Goal: Task Accomplishment & Management: Manage account settings

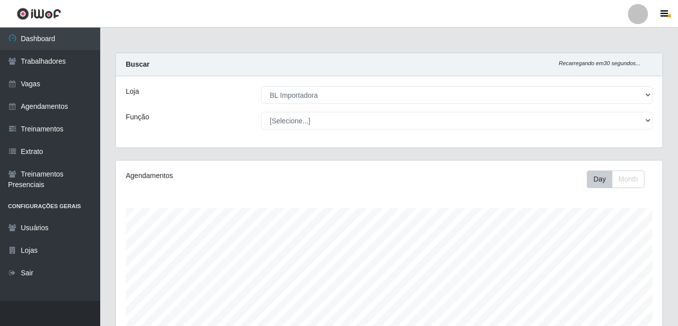
select select "259"
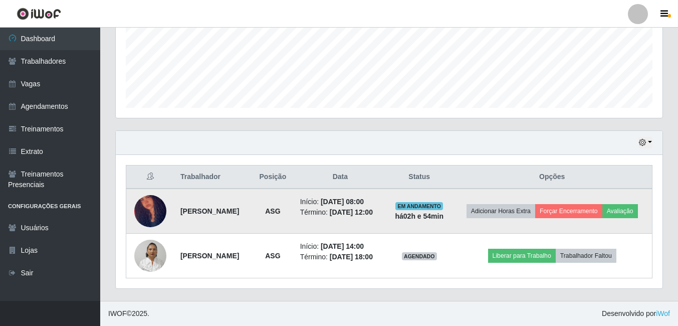
scroll to position [208, 547]
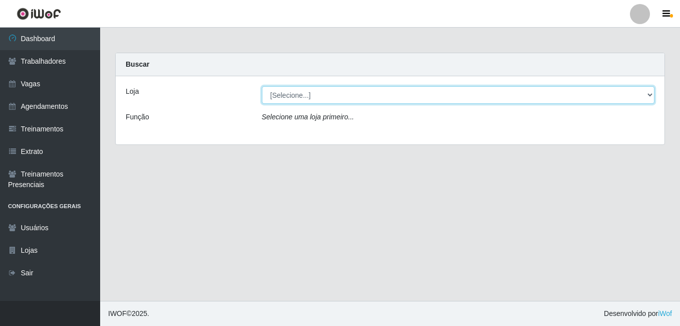
click at [335, 95] on select "[Selecione...] BL Importadora" at bounding box center [458, 95] width 393 height 18
select select "259"
click at [262, 86] on select "[Selecione...] BL Importadora" at bounding box center [458, 95] width 393 height 18
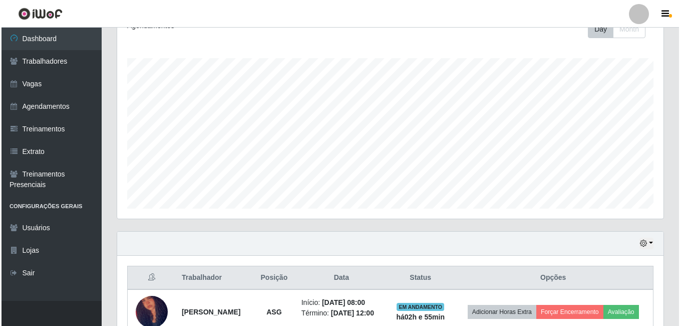
scroll to position [250, 0]
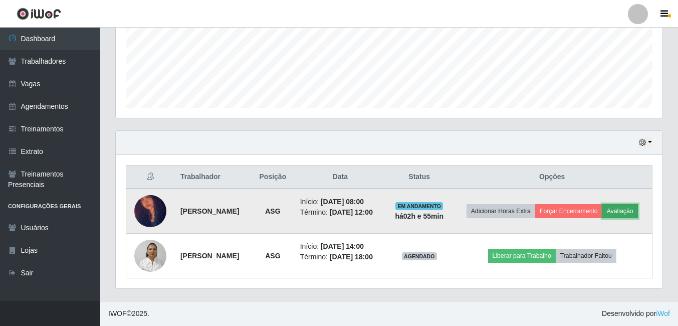
click at [622, 213] on button "Avaliação" at bounding box center [620, 211] width 36 height 14
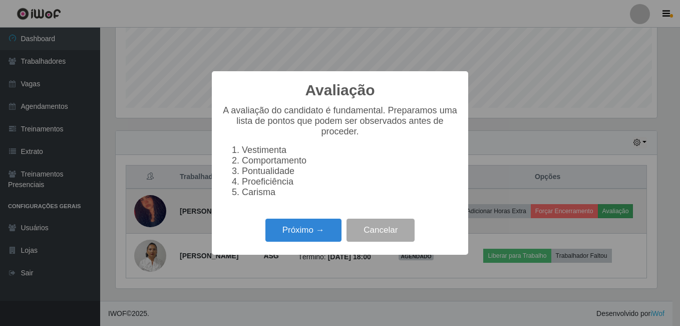
scroll to position [208, 542]
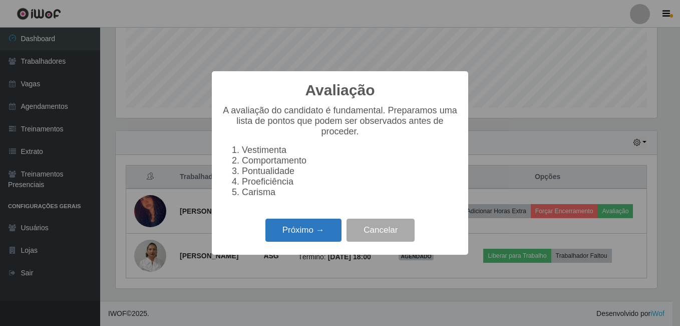
click at [318, 237] on button "Próximo →" at bounding box center [303, 230] width 76 height 24
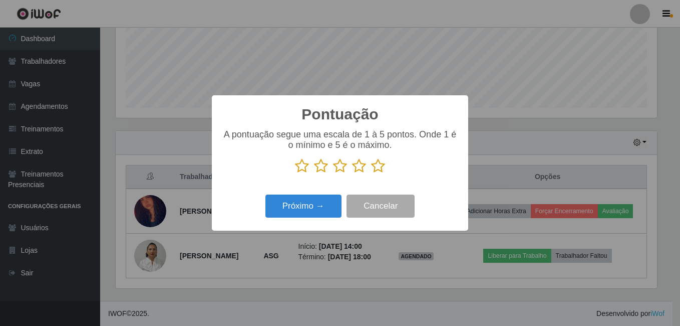
click at [303, 168] on icon at bounding box center [302, 165] width 14 height 15
click at [295, 173] on input "radio" at bounding box center [295, 173] width 0 height 0
click at [297, 202] on button "Próximo →" at bounding box center [303, 206] width 76 height 24
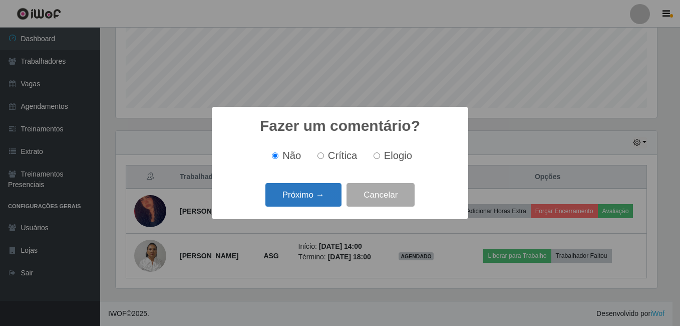
click at [319, 193] on button "Próximo →" at bounding box center [303, 195] width 76 height 24
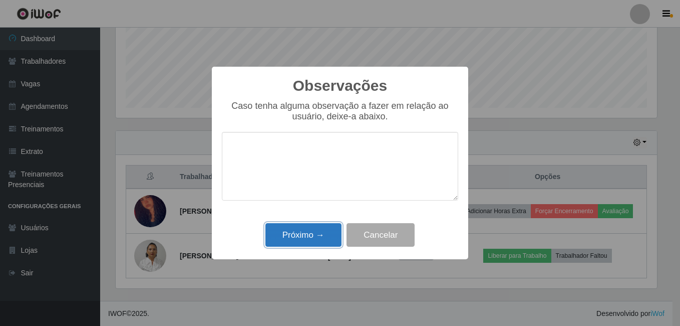
click at [328, 236] on button "Próximo →" at bounding box center [303, 235] width 76 height 24
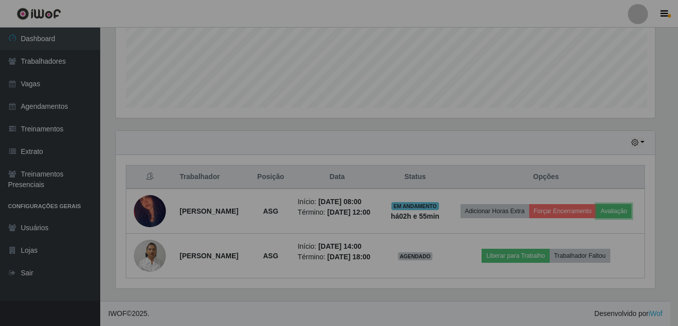
scroll to position [208, 547]
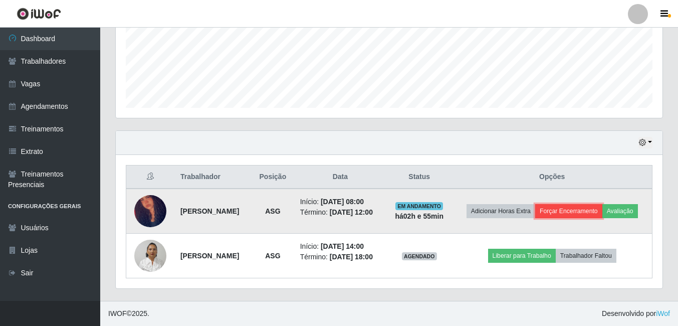
click at [551, 211] on button "Forçar Encerramento" at bounding box center [568, 211] width 67 height 14
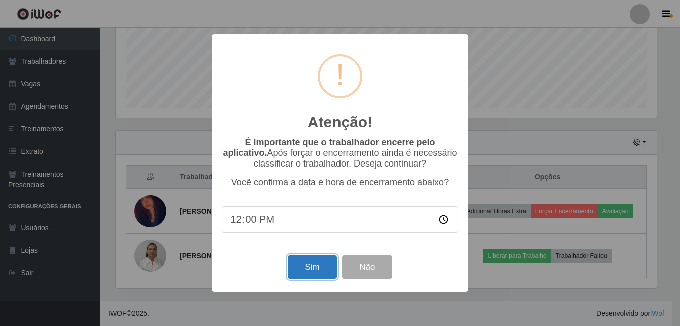
click at [308, 267] on button "Sim" at bounding box center [312, 267] width 49 height 24
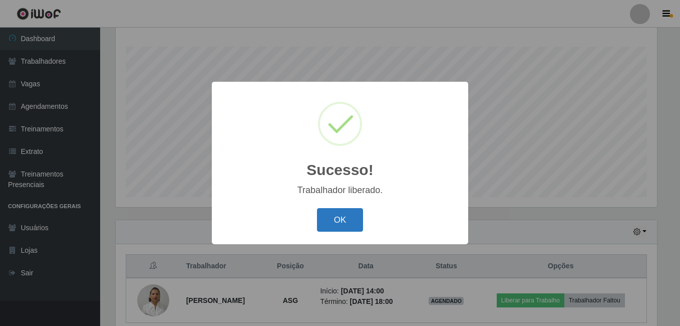
click at [356, 226] on button "OK" at bounding box center [340, 220] width 47 height 24
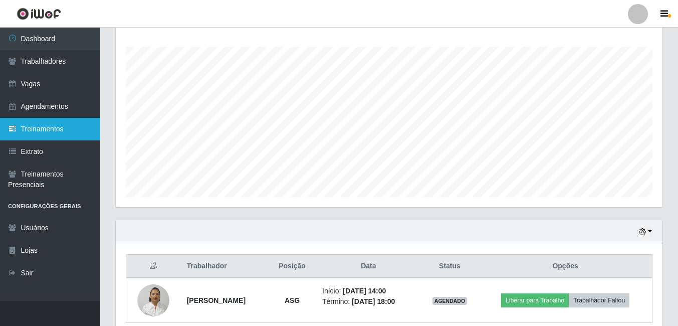
scroll to position [208, 547]
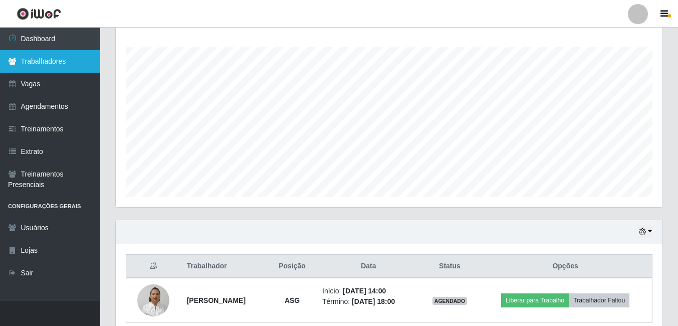
click at [67, 64] on link "Trabalhadores" at bounding box center [50, 61] width 100 height 23
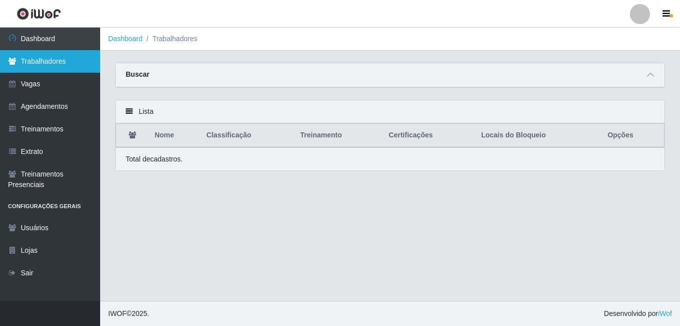
click at [51, 66] on link "Trabalhadores" at bounding box center [50, 61] width 100 height 23
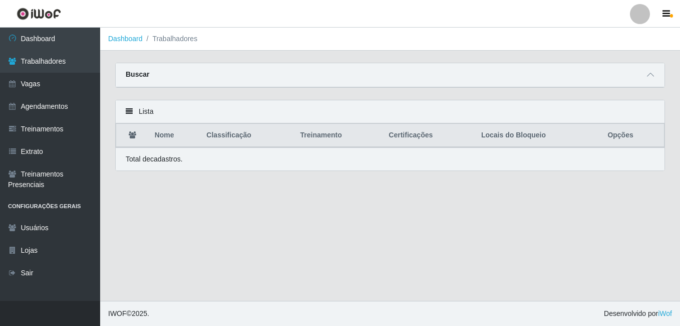
click at [121, 109] on div "Lista" at bounding box center [390, 111] width 549 height 23
click at [128, 110] on icon at bounding box center [129, 111] width 7 height 7
click at [288, 249] on main "Dashboard Trabalhadores Carregando... Buscar Nome Confirmar Lista Nome Classifi…" at bounding box center [390, 164] width 580 height 273
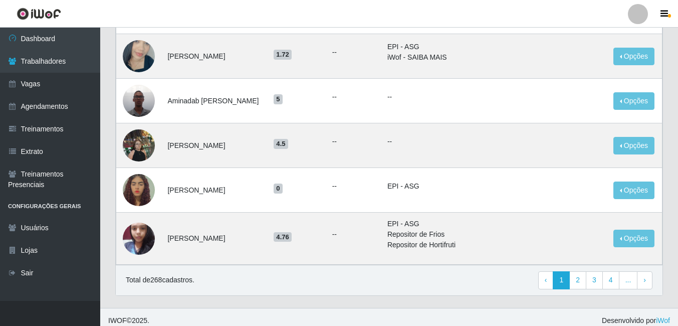
scroll to position [804, 0]
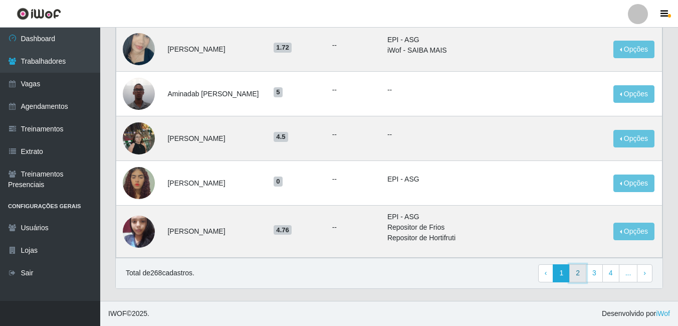
click at [583, 274] on link "2" at bounding box center [577, 273] width 17 height 18
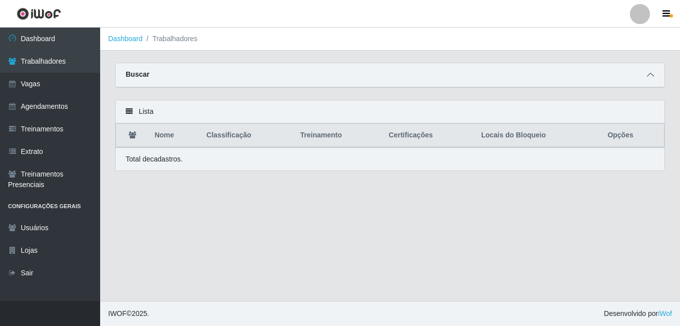
click at [646, 76] on span at bounding box center [651, 75] width 12 height 12
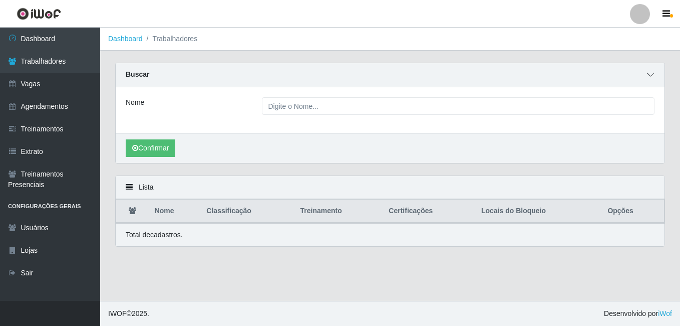
click at [646, 76] on span at bounding box center [651, 75] width 12 height 12
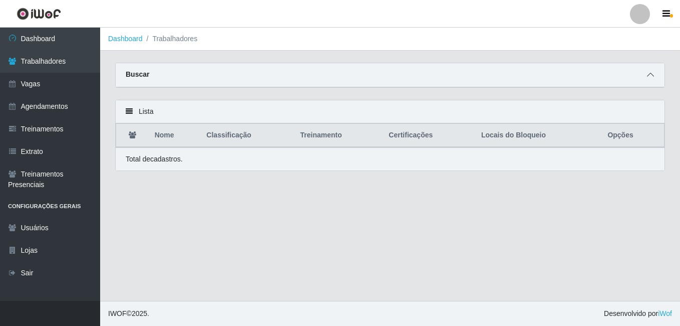
click at [646, 76] on span at bounding box center [651, 75] width 12 height 12
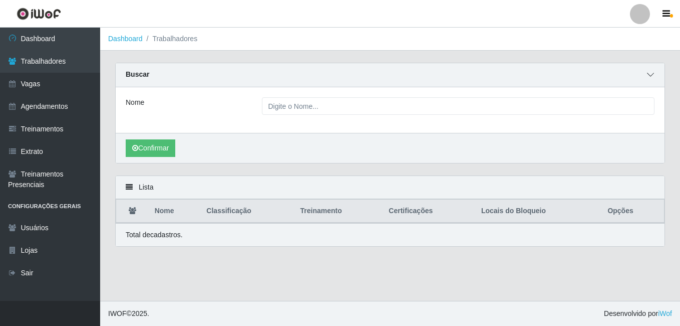
click at [646, 76] on span at bounding box center [651, 75] width 12 height 12
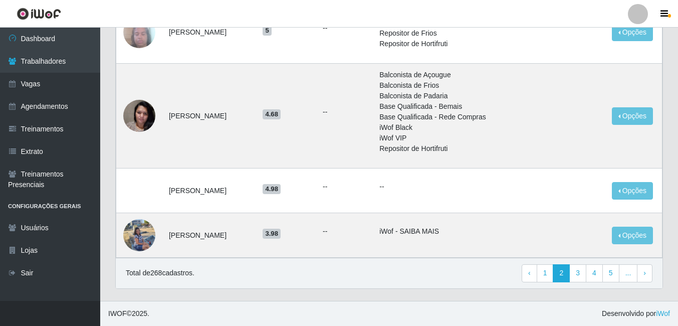
scroll to position [754, 0]
click at [575, 271] on link "3" at bounding box center [577, 273] width 17 height 18
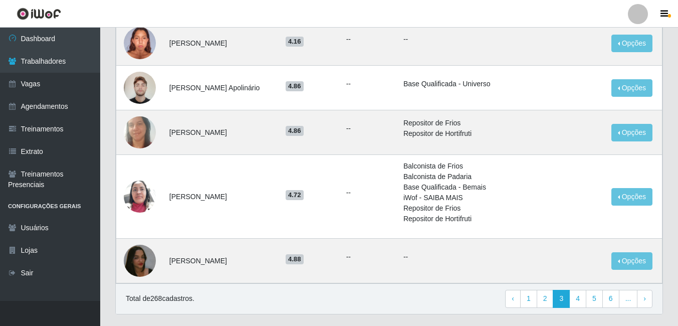
scroll to position [727, 0]
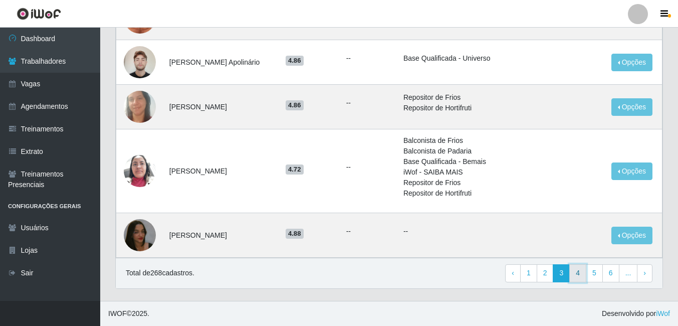
click at [578, 275] on link "4" at bounding box center [577, 273] width 17 height 18
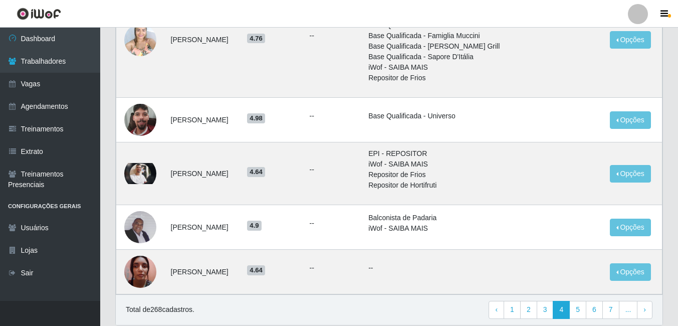
scroll to position [780, 0]
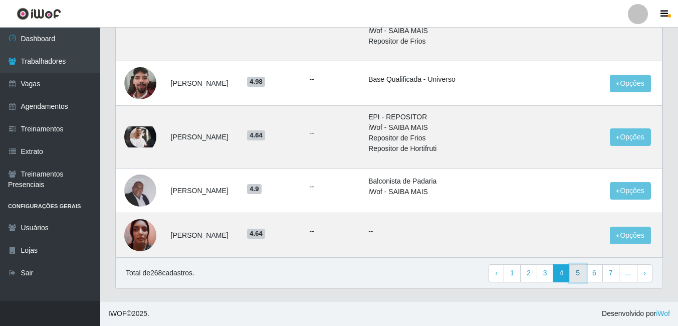
click at [585, 272] on link "5" at bounding box center [577, 273] width 17 height 18
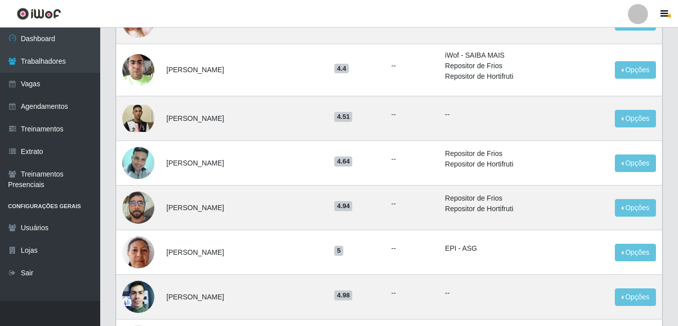
scroll to position [634, 0]
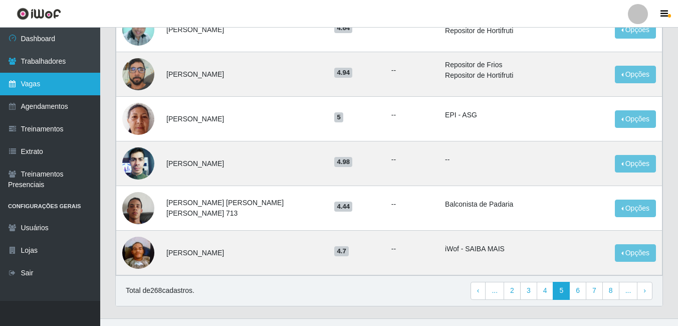
click at [37, 87] on link "Vagas" at bounding box center [50, 84] width 100 height 23
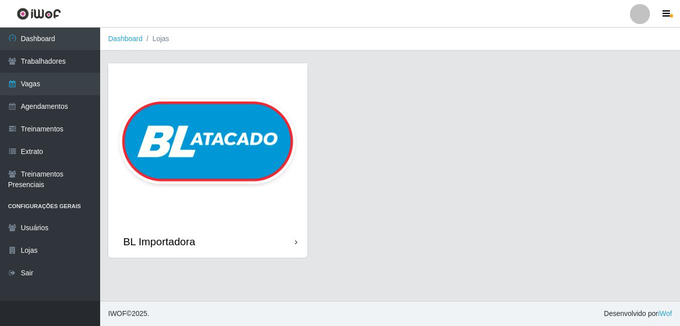
click at [194, 134] on img at bounding box center [207, 144] width 199 height 162
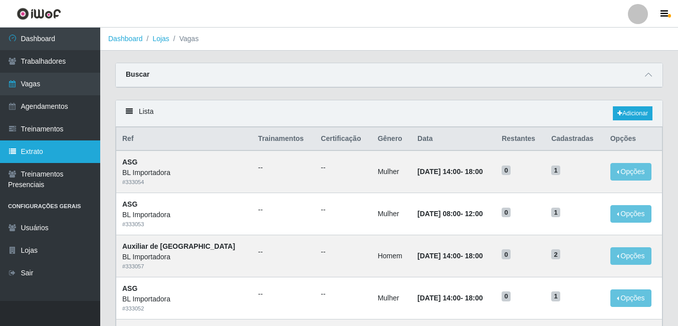
click at [48, 143] on link "Extrato" at bounding box center [50, 151] width 100 height 23
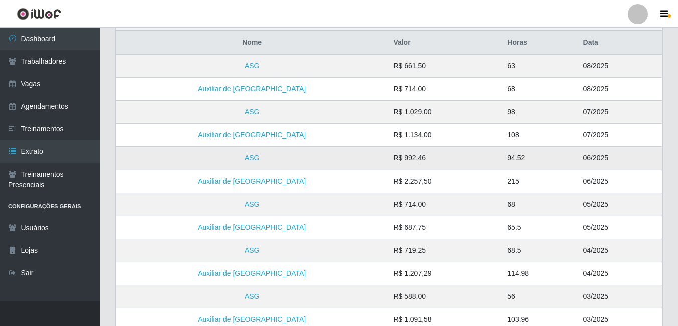
scroll to position [100, 0]
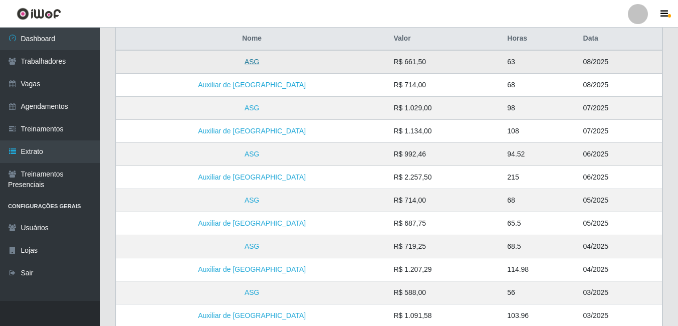
click at [244, 62] on link "ASG" at bounding box center [251, 62] width 15 height 8
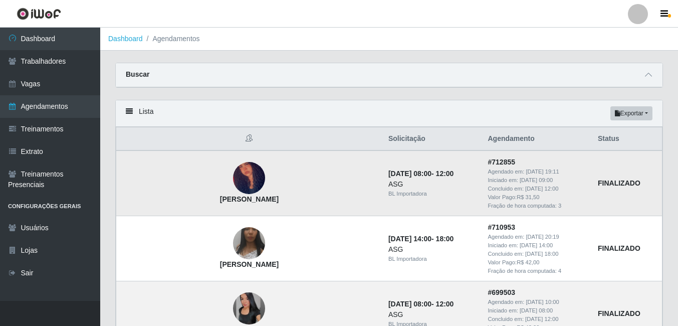
drag, startPoint x: 168, startPoint y: 199, endPoint x: 246, endPoint y: 203, distance: 78.2
click at [246, 203] on td "[PERSON_NAME]" at bounding box center [249, 182] width 266 height 65
copy strong "[PERSON_NAME]"
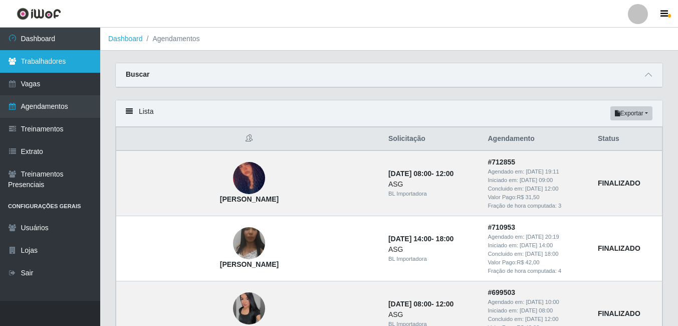
click at [49, 56] on link "Trabalhadores" at bounding box center [50, 61] width 100 height 23
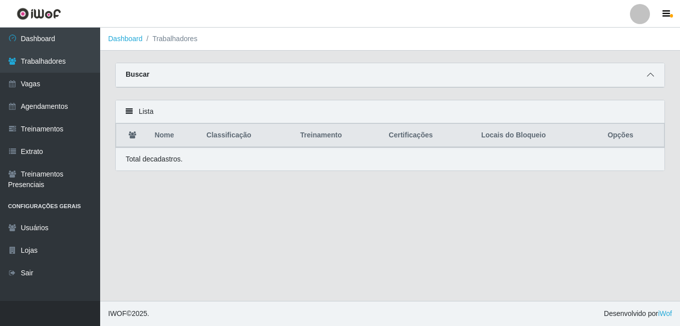
click at [645, 79] on span at bounding box center [651, 75] width 12 height 12
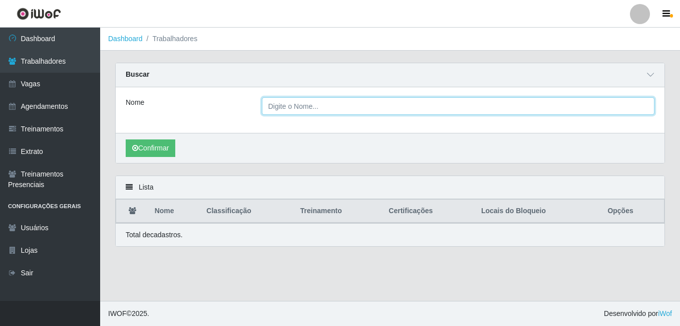
click at [341, 110] on input "Nome" at bounding box center [458, 106] width 393 height 18
paste input "[PERSON_NAME]"
click at [365, 105] on input "[PERSON_NAME]" at bounding box center [458, 106] width 393 height 18
type input "[PERSON_NAME]"
click at [126, 139] on button "Confirmar" at bounding box center [151, 148] width 50 height 18
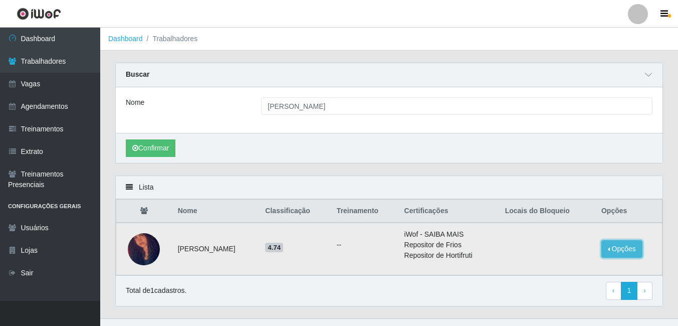
click at [631, 251] on button "Opções" at bounding box center [621, 249] width 41 height 18
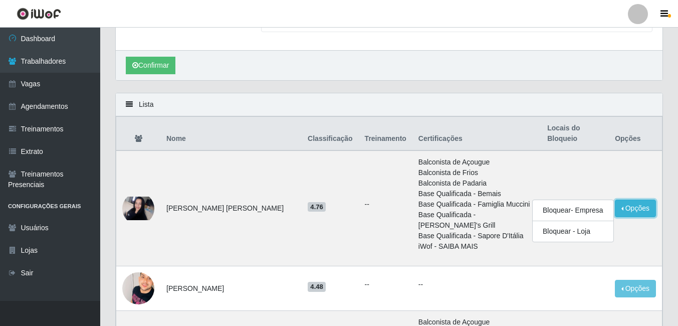
scroll to position [100, 0]
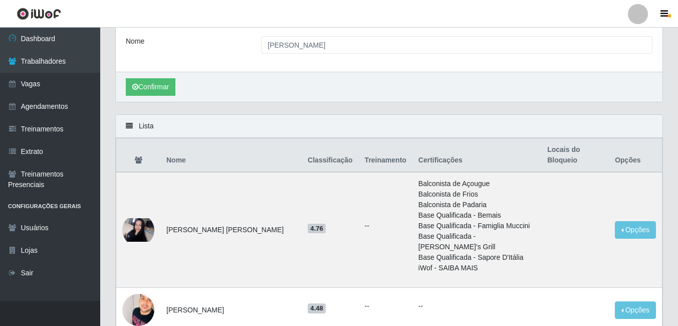
scroll to position [50, 0]
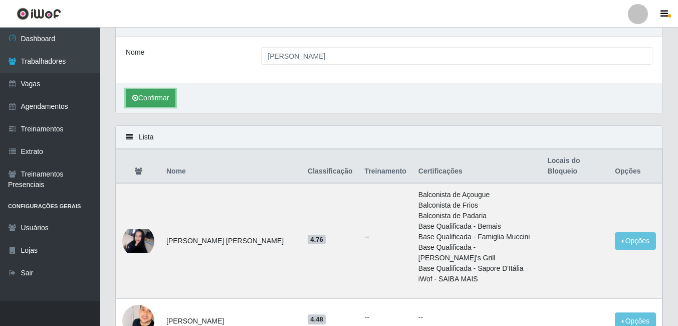
click at [172, 104] on button "Confirmar" at bounding box center [151, 98] width 50 height 18
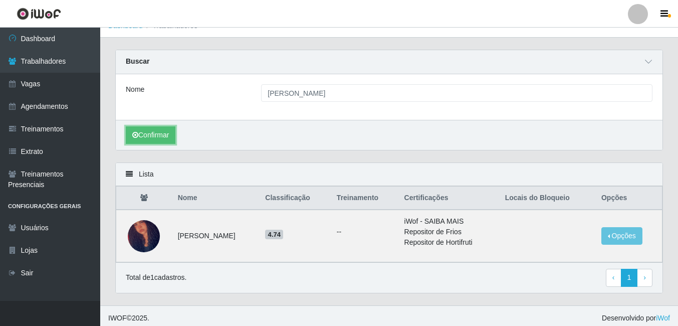
scroll to position [18, 0]
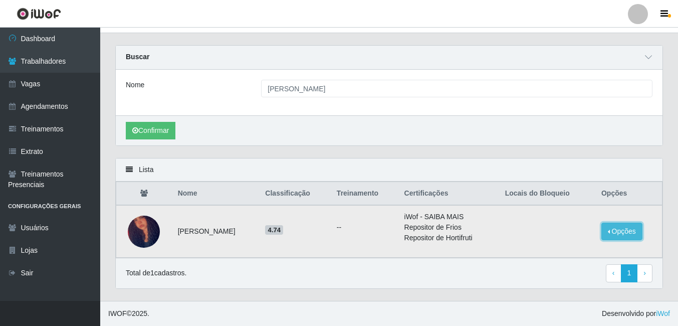
click at [628, 237] on button "Opções" at bounding box center [621, 231] width 41 height 18
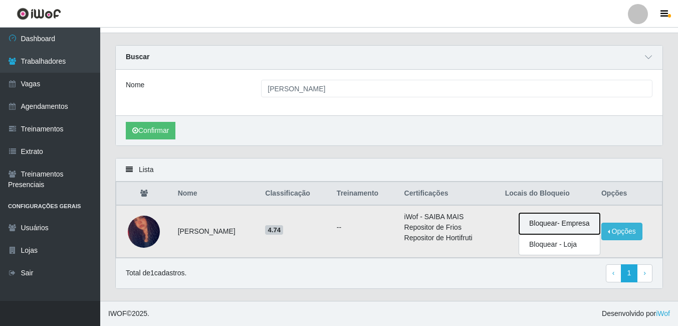
click at [570, 223] on button "Bloquear - Empresa" at bounding box center [559, 223] width 81 height 21
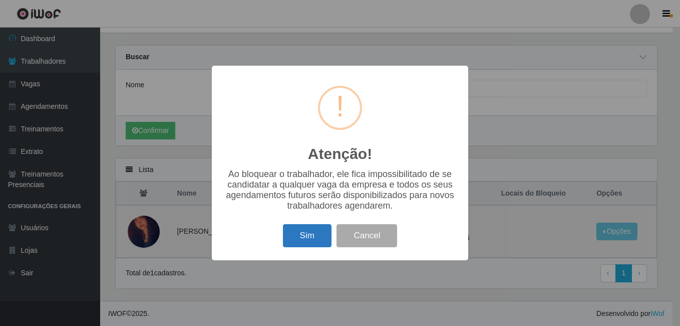
click at [314, 233] on button "Sim" at bounding box center [307, 236] width 49 height 24
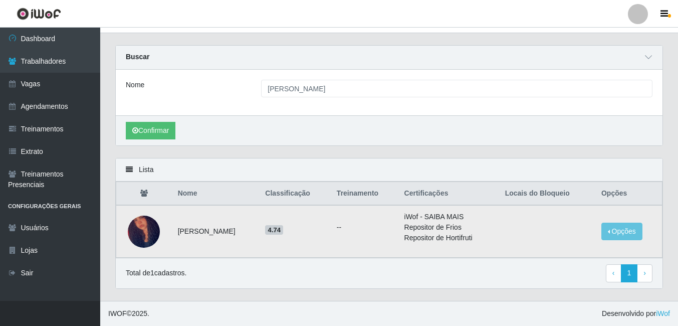
scroll to position [0, 0]
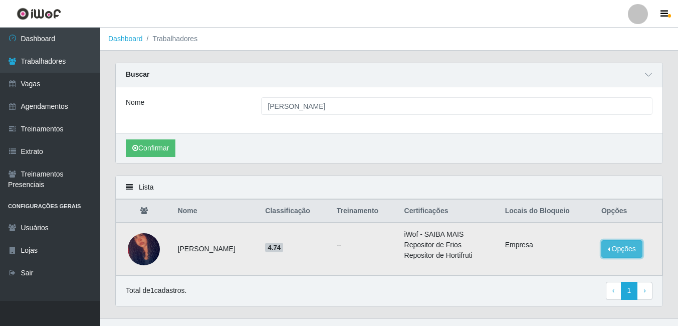
drag, startPoint x: 614, startPoint y: 247, endPoint x: 604, endPoint y: 247, distance: 9.5
click at [614, 247] on button "Opções" at bounding box center [621, 249] width 41 height 18
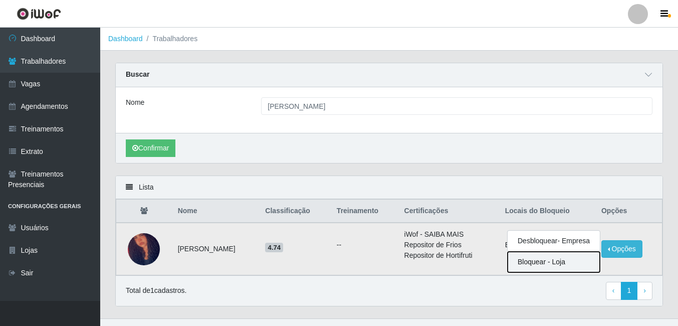
click at [549, 261] on button "Bloquear - Loja" at bounding box center [553, 261] width 92 height 21
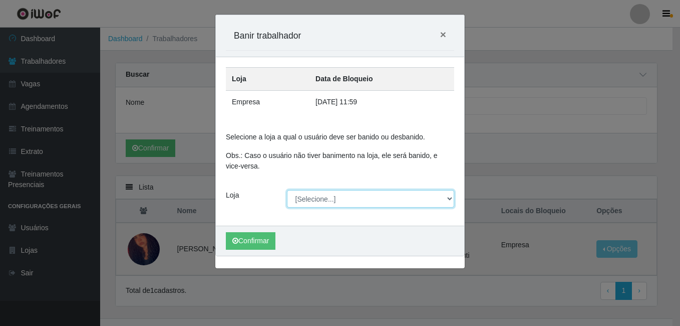
click at [322, 199] on select "[Selecione...] BL Importadora" at bounding box center [371, 199] width 168 height 18
select select "259"
click at [287, 190] on select "[Selecione...] BL Importadora" at bounding box center [371, 199] width 168 height 18
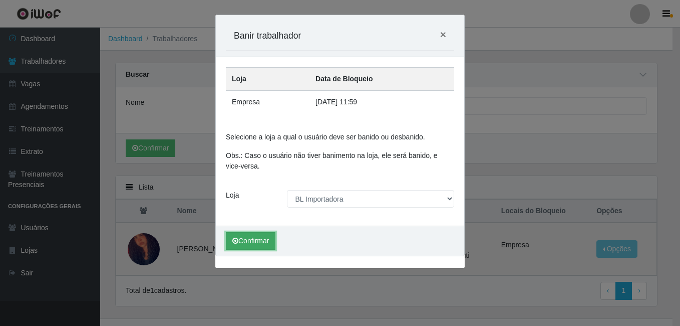
click at [255, 235] on button "Confirmar" at bounding box center [251, 241] width 50 height 18
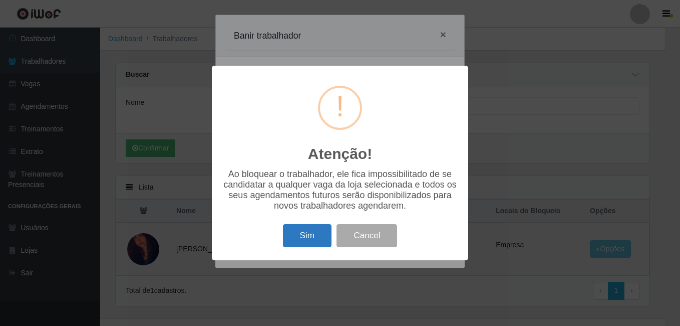
click at [294, 237] on button "Sim" at bounding box center [307, 236] width 49 height 24
